Goal: Transaction & Acquisition: Purchase product/service

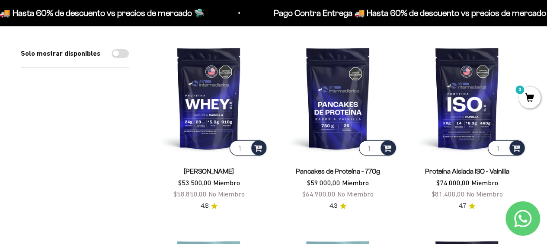
scroll to position [98, 0]
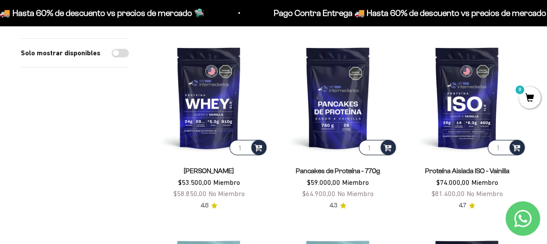
click at [216, 104] on img at bounding box center [209, 97] width 118 height 118
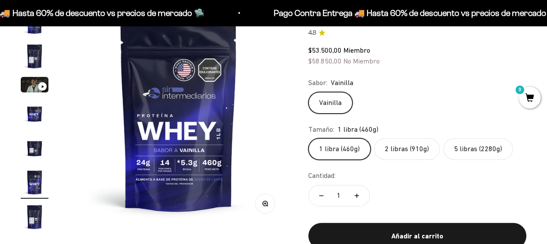
click at [478, 156] on label "5 libras (2280g)" at bounding box center [478, 149] width 70 height 22
click at [308, 138] on input "5 libras (2280g)" at bounding box center [308, 138] width 0 height 0
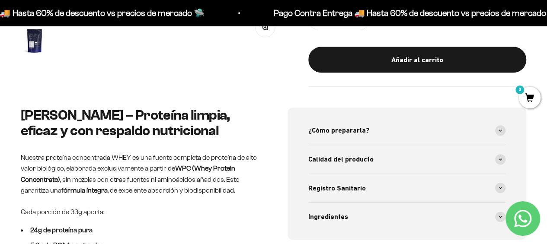
scroll to position [294, 0]
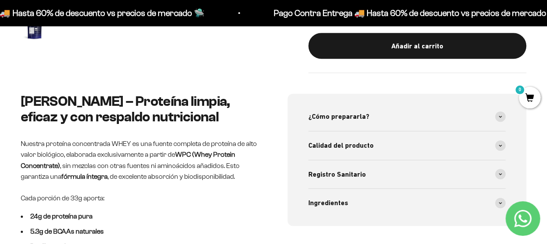
click at [502, 115] on span at bounding box center [500, 117] width 10 height 10
